Goal: Task Accomplishment & Management: Manage account settings

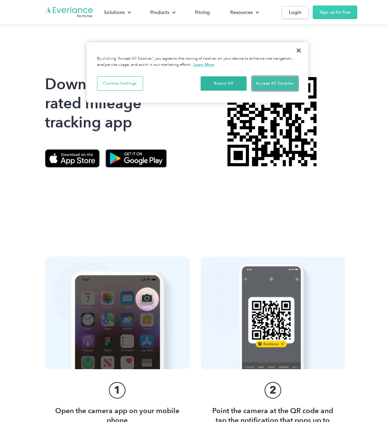
click at [273, 82] on button "Accept All Cookies" at bounding box center [275, 83] width 46 height 14
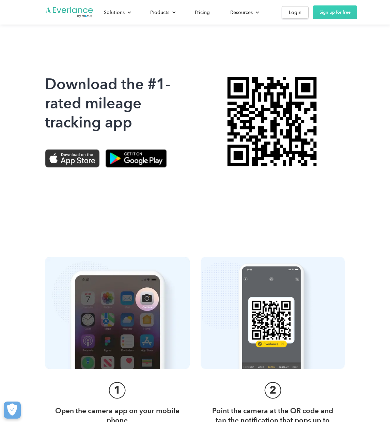
click at [73, 160] on img at bounding box center [72, 158] width 55 height 18
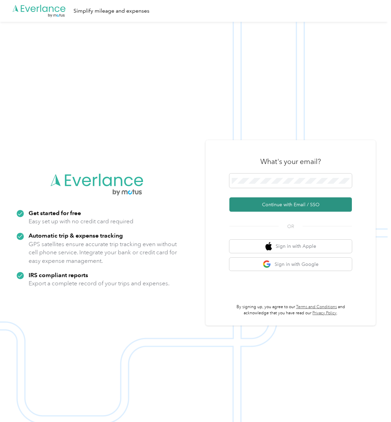
click at [302, 204] on button "Continue with Email / SSO" at bounding box center [291, 204] width 123 height 14
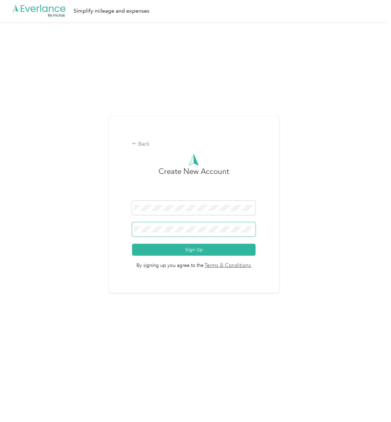
click at [132, 244] on button "Sign Up" at bounding box center [193, 250] width 123 height 12
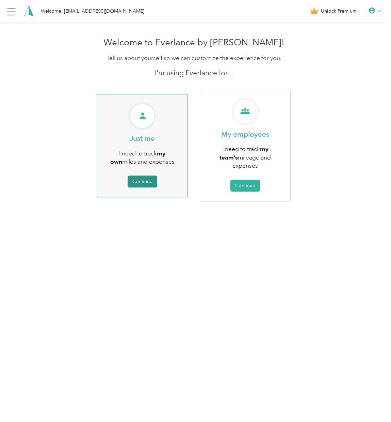
click at [141, 176] on button "Continue" at bounding box center [143, 181] width 30 height 12
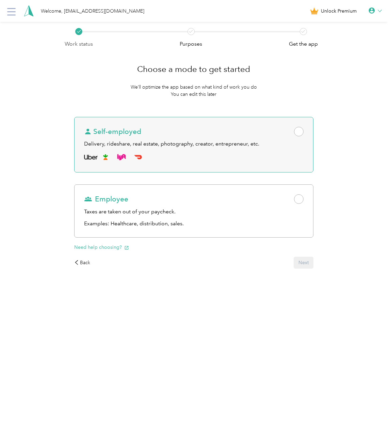
click at [300, 130] on span at bounding box center [299, 132] width 10 height 10
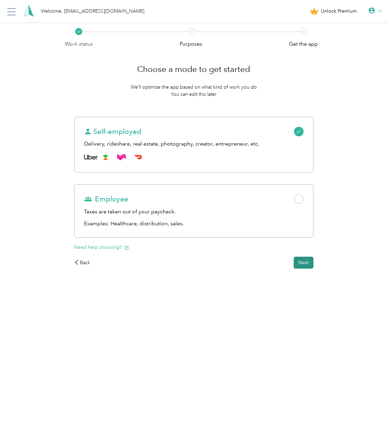
click at [308, 263] on button "Next" at bounding box center [304, 263] width 20 height 12
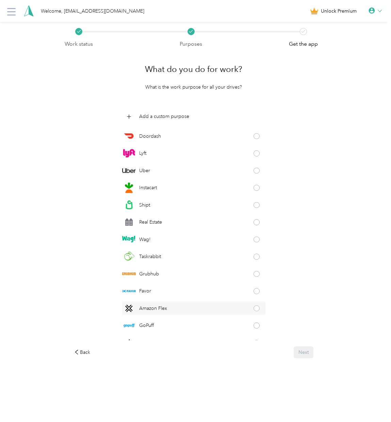
click at [154, 304] on div "Amazon Flex" at bounding box center [144, 308] width 45 height 14
click at [308, 347] on button "Next" at bounding box center [304, 352] width 20 height 12
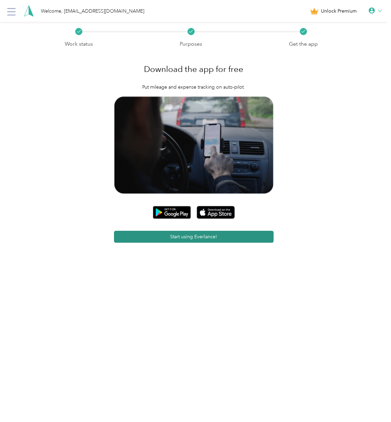
click at [196, 237] on button "Start using Everlance!" at bounding box center [194, 237] width 160 height 12
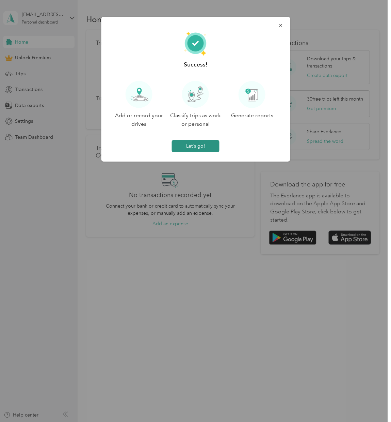
click at [201, 145] on button "Let's go!" at bounding box center [196, 146] width 48 height 12
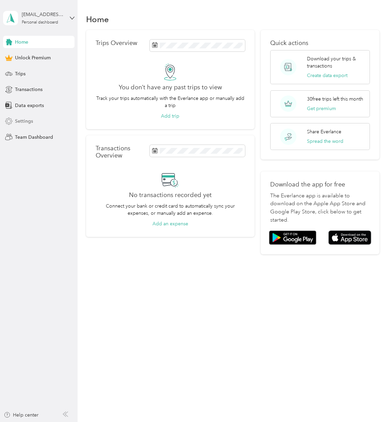
click at [27, 122] on span "Settings" at bounding box center [24, 121] width 18 height 7
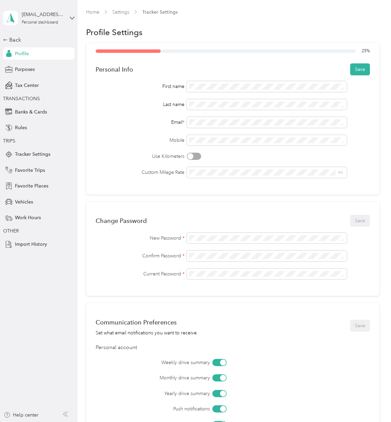
click at [248, 155] on div "Use Kilometers" at bounding box center [233, 156] width 275 height 7
click at [356, 68] on button "Save" at bounding box center [361, 69] width 20 height 12
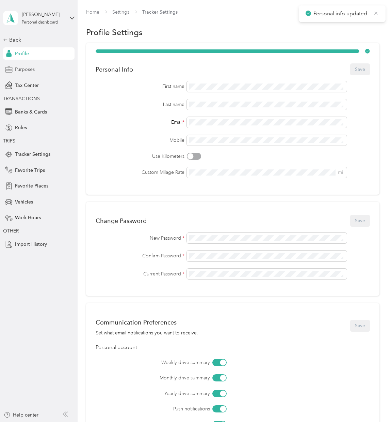
click at [23, 68] on span "Purposes" at bounding box center [25, 69] width 20 height 7
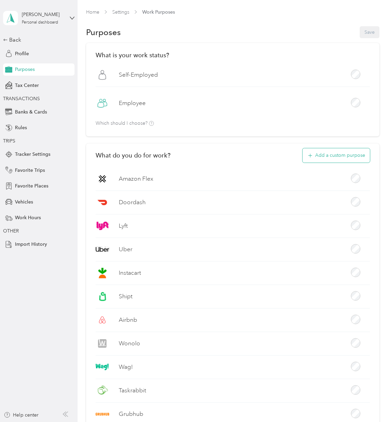
click at [321, 153] on button "Add a custom purpose" at bounding box center [336, 155] width 67 height 14
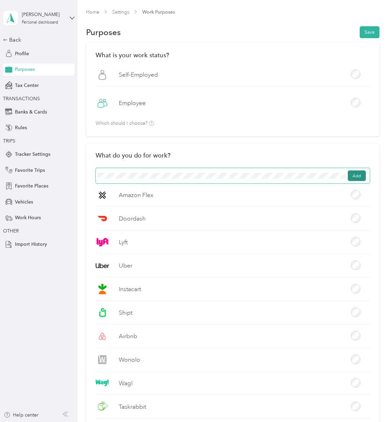
click at [353, 175] on button "Add" at bounding box center [357, 175] width 18 height 11
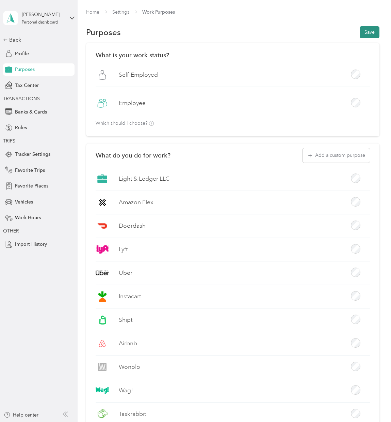
click at [367, 29] on button "Save" at bounding box center [370, 32] width 20 height 12
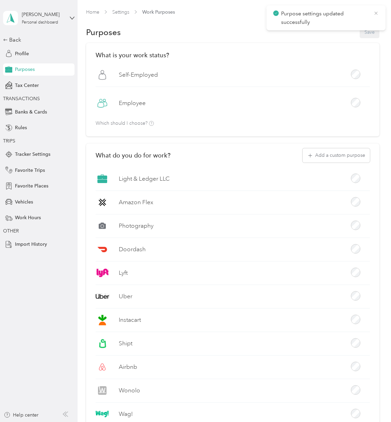
click at [375, 12] on icon at bounding box center [376, 13] width 3 height 3
